Goal: Check status

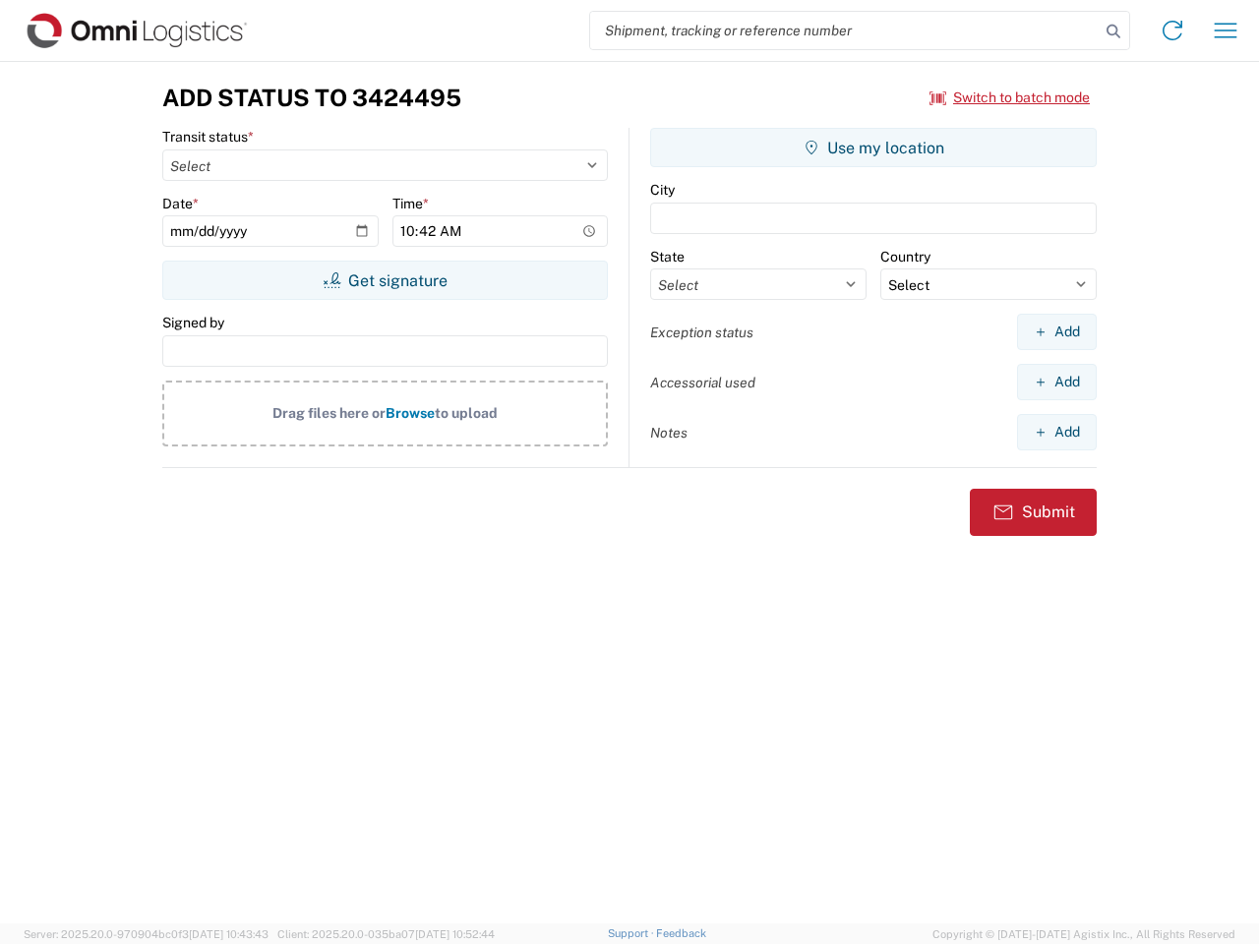
click at [845, 30] on input "search" at bounding box center [844, 30] width 509 height 37
click at [1113, 31] on icon at bounding box center [1113, 32] width 28 height 28
click at [1172, 30] on icon at bounding box center [1171, 30] width 31 height 31
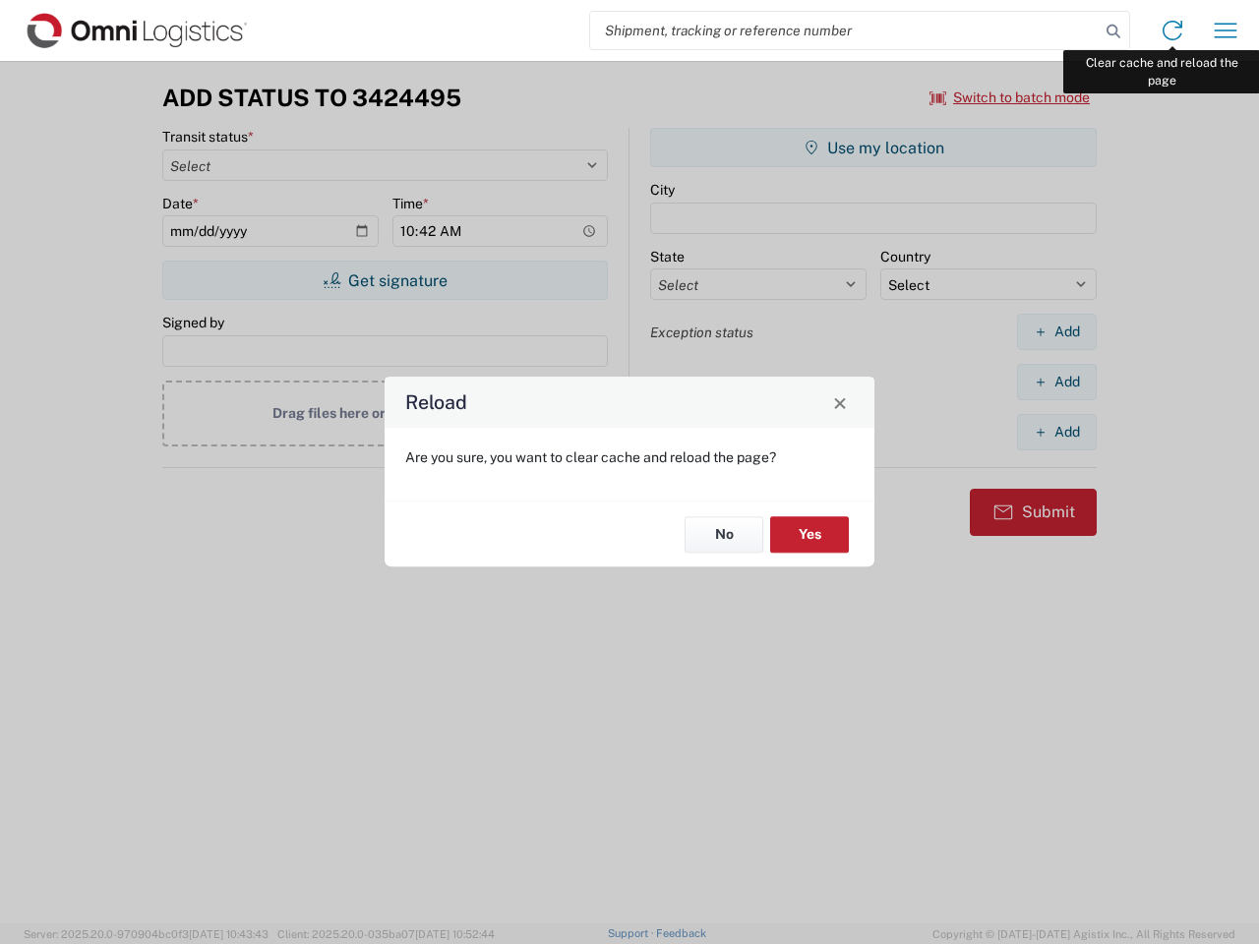
click at [1225, 30] on div "Reload Are you sure, you want to clear cache and reload the page? No Yes" at bounding box center [629, 472] width 1259 height 944
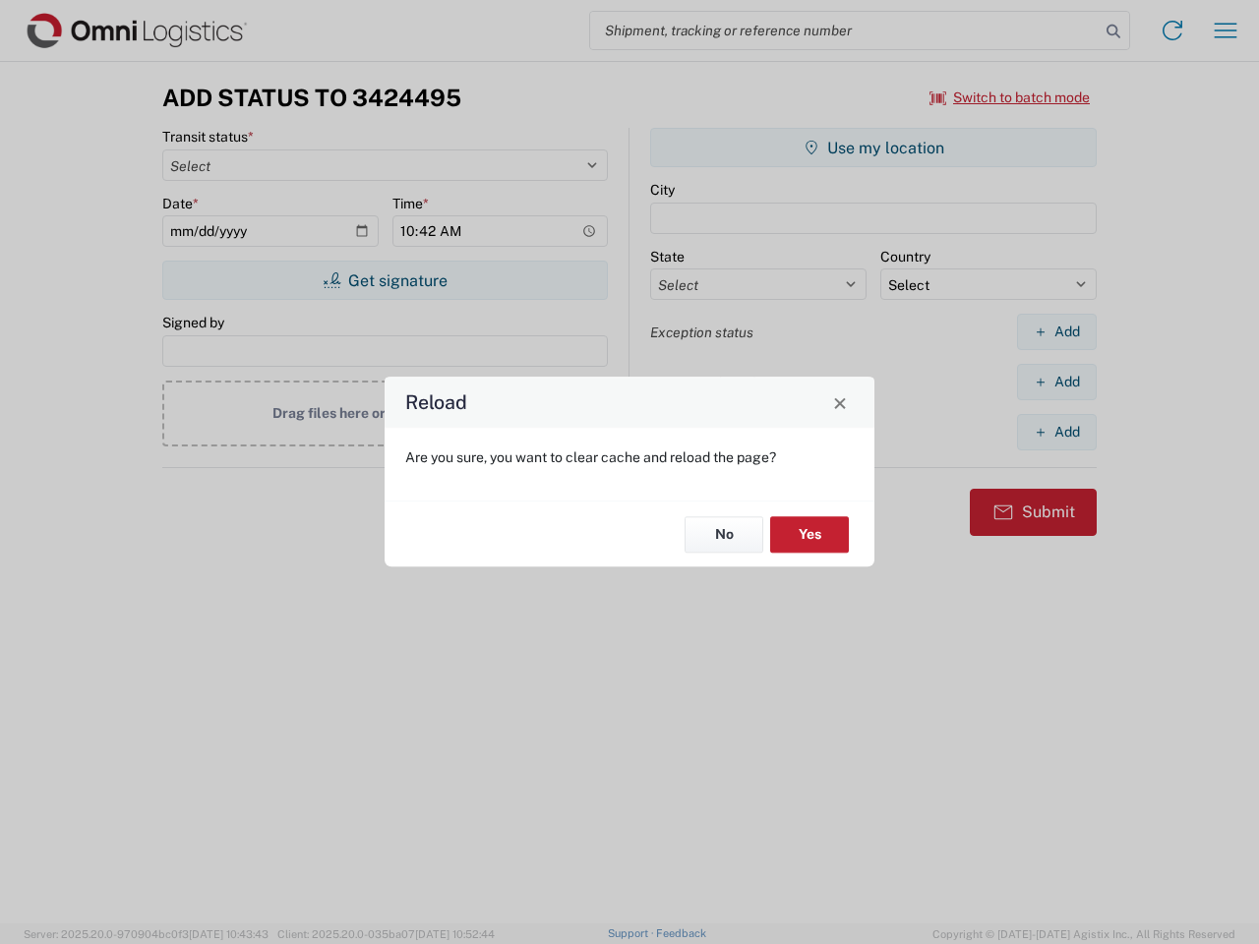
click at [1010, 97] on div "Reload Are you sure, you want to clear cache and reload the page? No Yes" at bounding box center [629, 472] width 1259 height 944
click at [385, 280] on div "Reload Are you sure, you want to clear cache and reload the page? No Yes" at bounding box center [629, 472] width 1259 height 944
click at [873, 148] on div "Reload Are you sure, you want to clear cache and reload the page? No Yes" at bounding box center [629, 472] width 1259 height 944
click at [1056, 331] on div "Reload Are you sure, you want to clear cache and reload the page? No Yes" at bounding box center [629, 472] width 1259 height 944
click at [1056, 382] on div "Reload Are you sure, you want to clear cache and reload the page? No Yes" at bounding box center [629, 472] width 1259 height 944
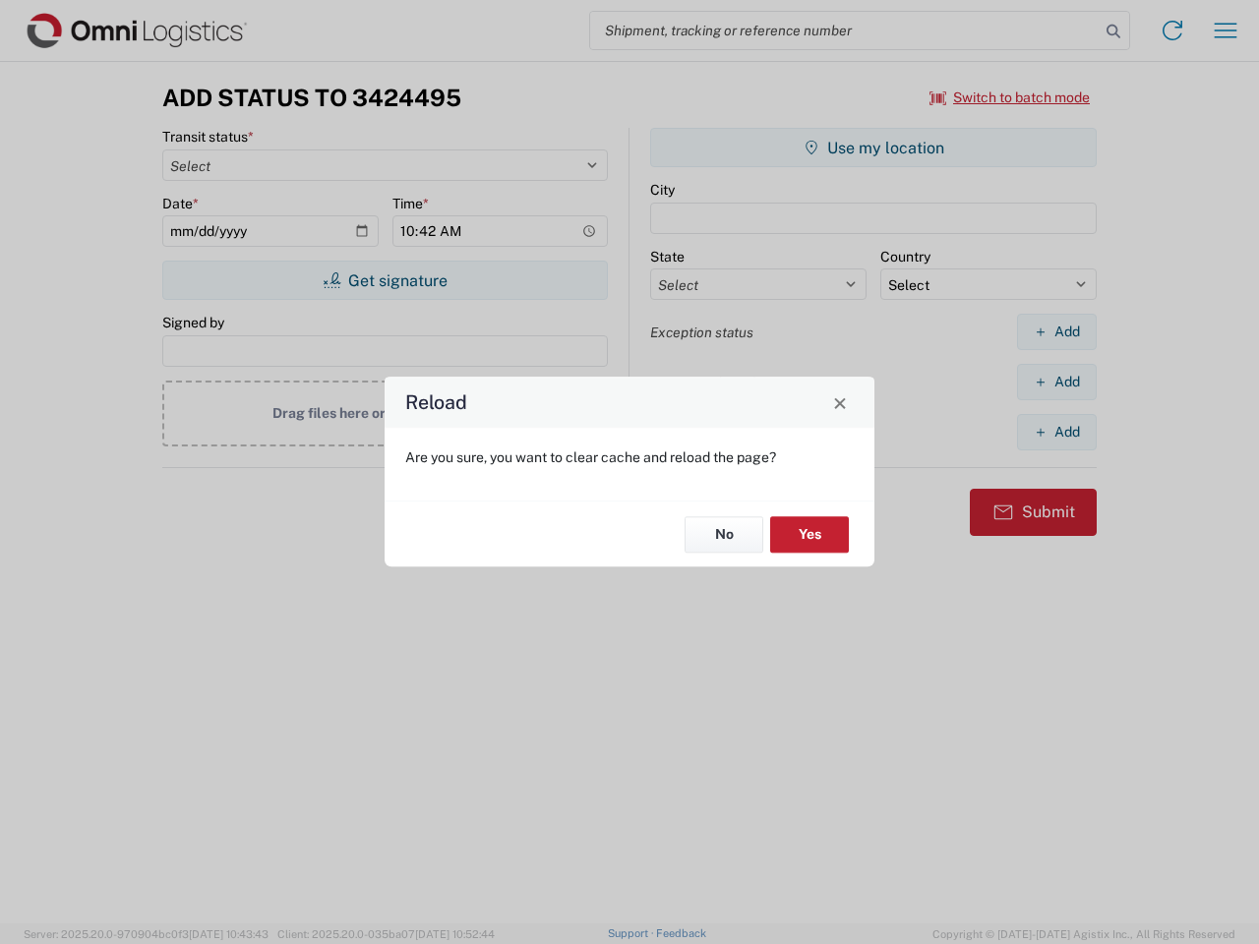
click at [1056, 432] on div "Reload Are you sure, you want to clear cache and reload the page? No Yes" at bounding box center [629, 472] width 1259 height 944
